Goal: Check status

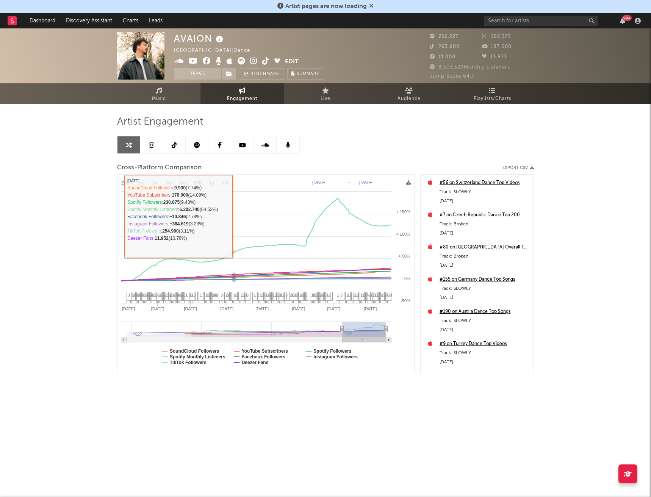
select select "1w"
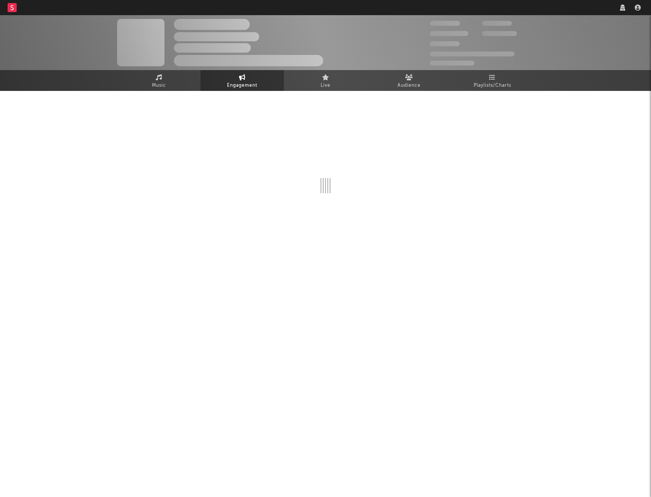
select select "1w"
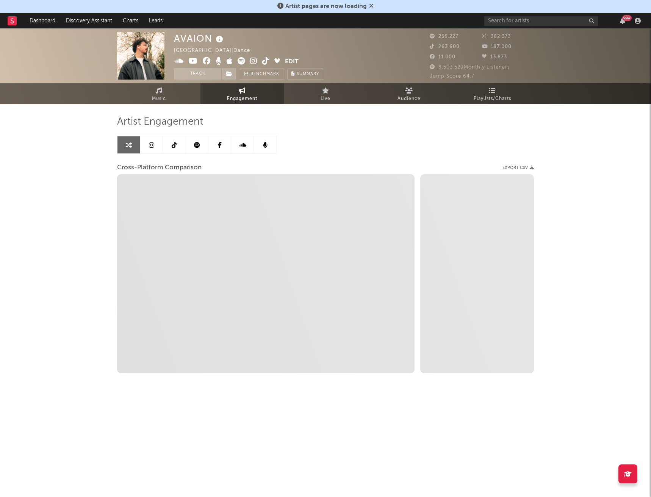
select select "1m"
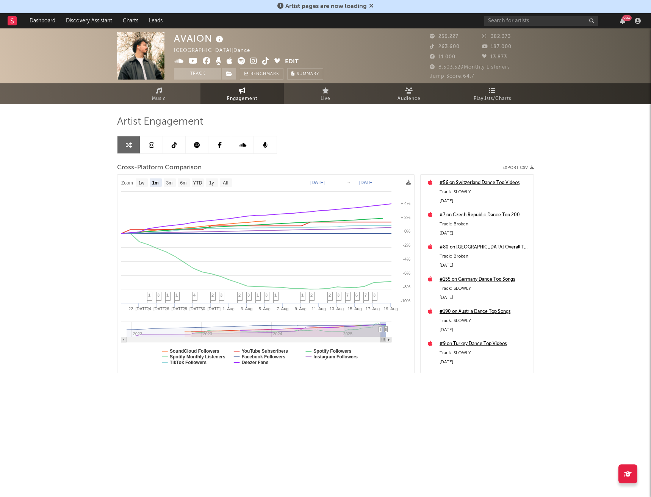
click at [484, 56] on icon at bounding box center [484, 56] width 5 height 5
select select "1m"
click at [548, 168] on div "AVAION Germany | Dance Edit Track Benchmark Summary 256.227 382.373 263.600 187…" at bounding box center [325, 227] width 651 height 398
